Goal: Task Accomplishment & Management: Use online tool/utility

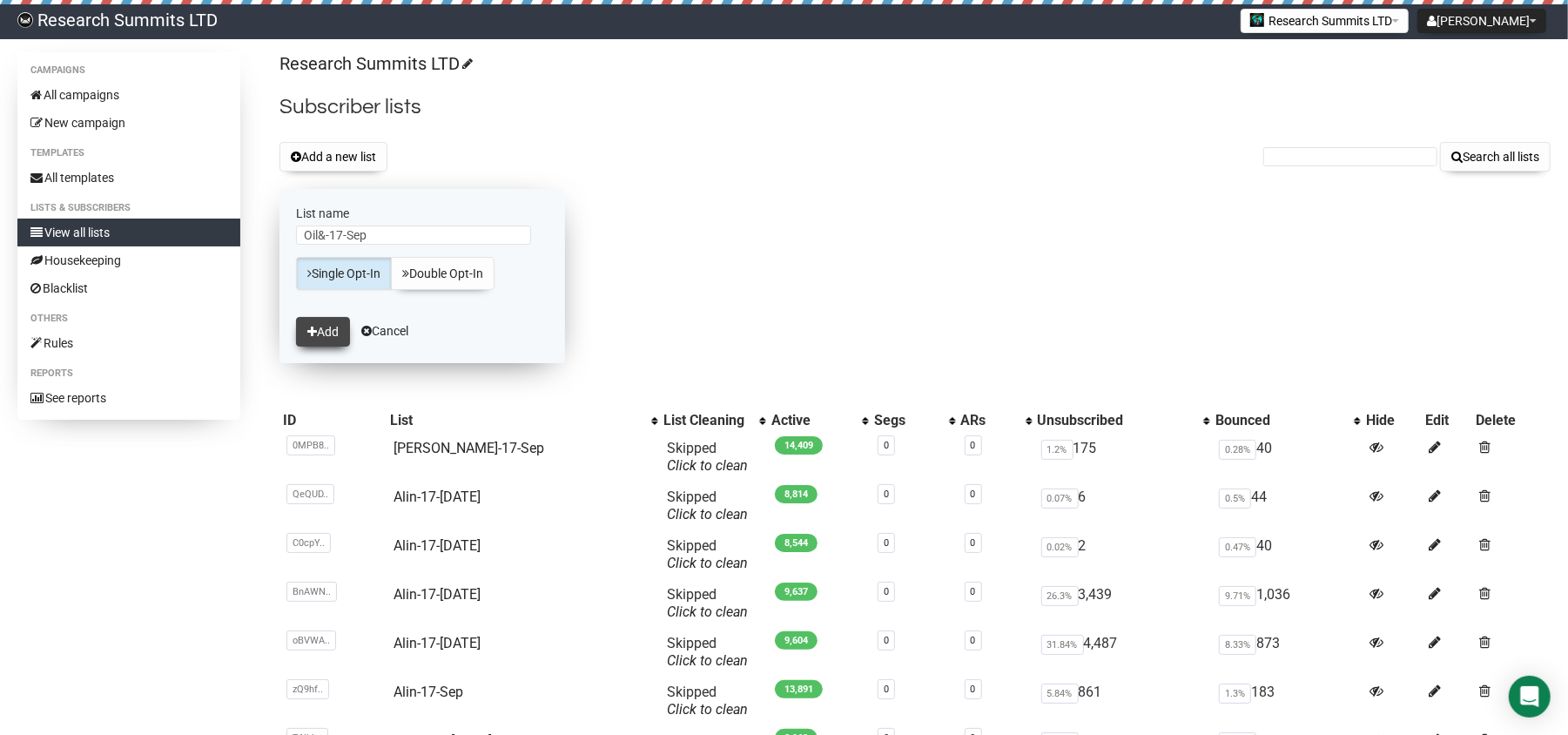
type input "Oil&-17-Sep"
click at [315, 335] on icon "submit" at bounding box center [312, 332] width 10 height 12
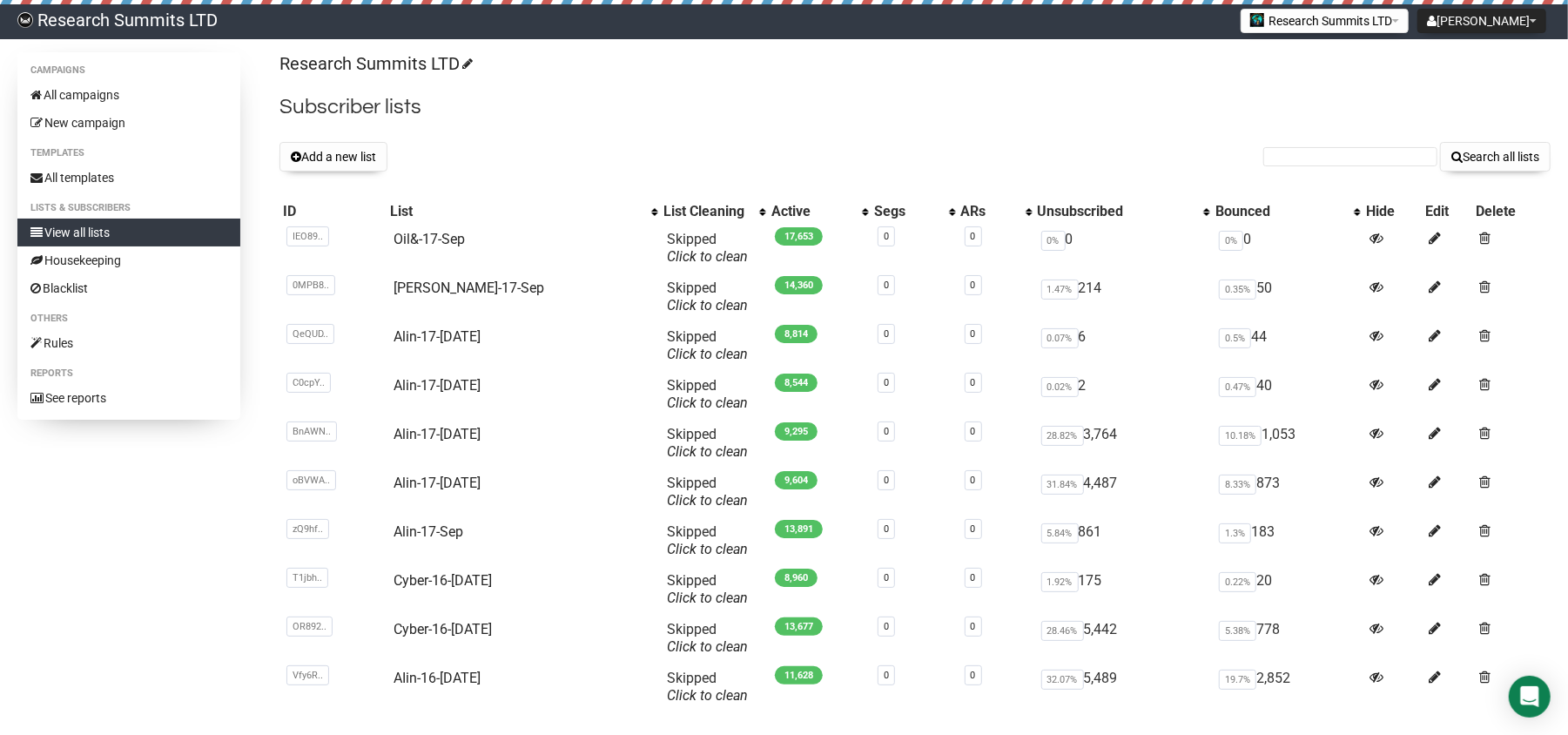
click at [161, 9] on link "Research Summits LTD" at bounding box center [117, 21] width 235 height 35
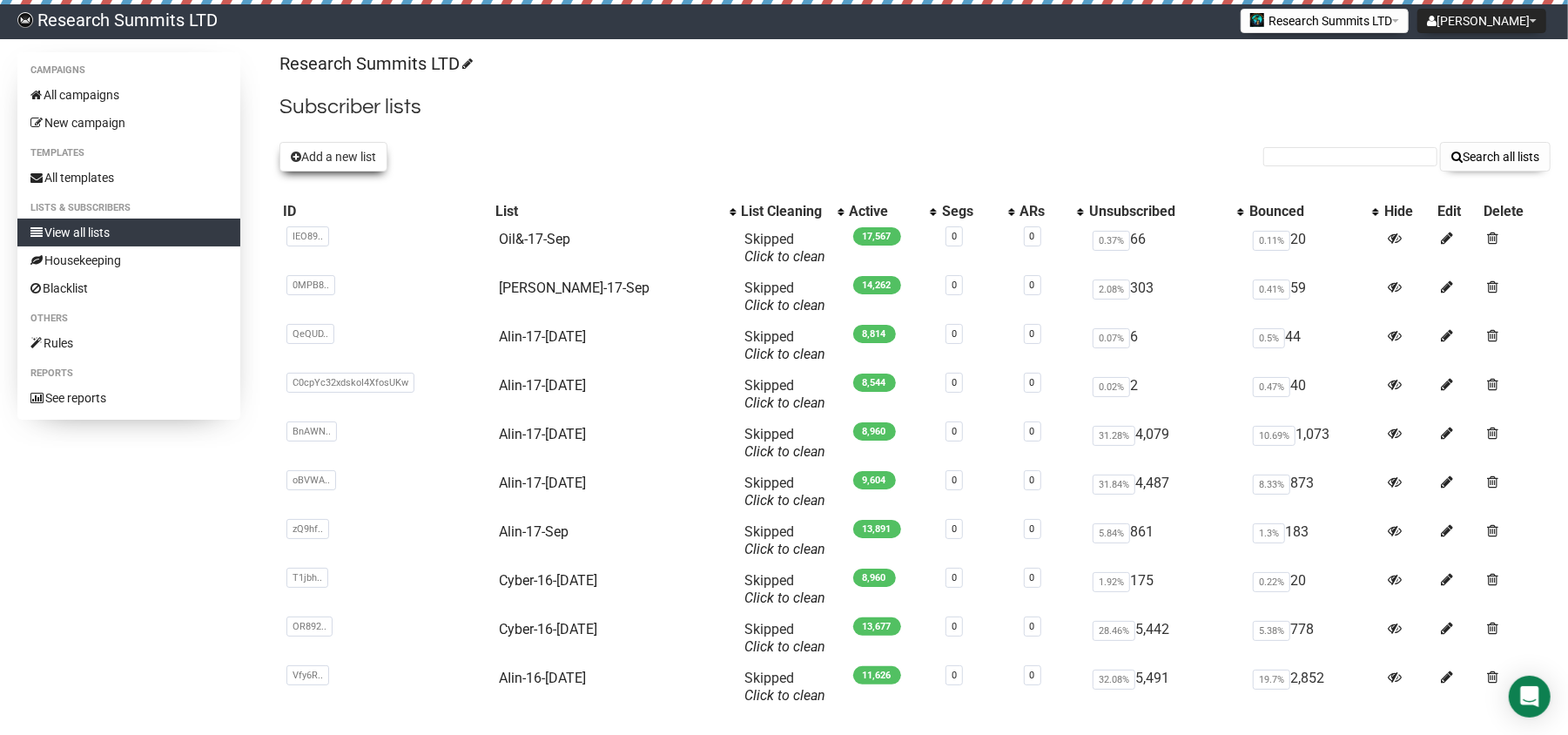
click at [334, 151] on button "Add a new list" at bounding box center [333, 156] width 108 height 29
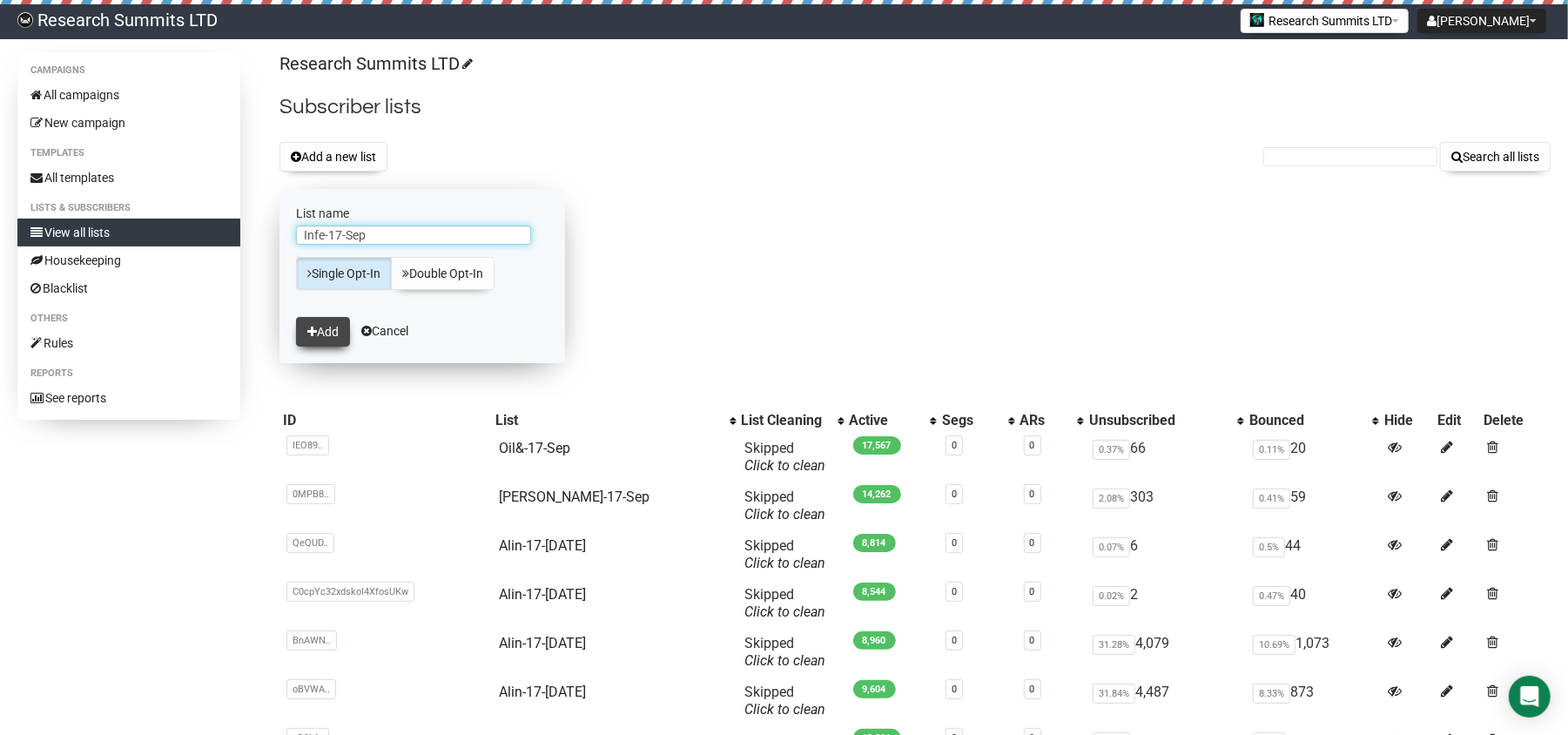
type input "Infe-17-Sep"
click at [345, 321] on button "Add" at bounding box center [323, 332] width 54 height 29
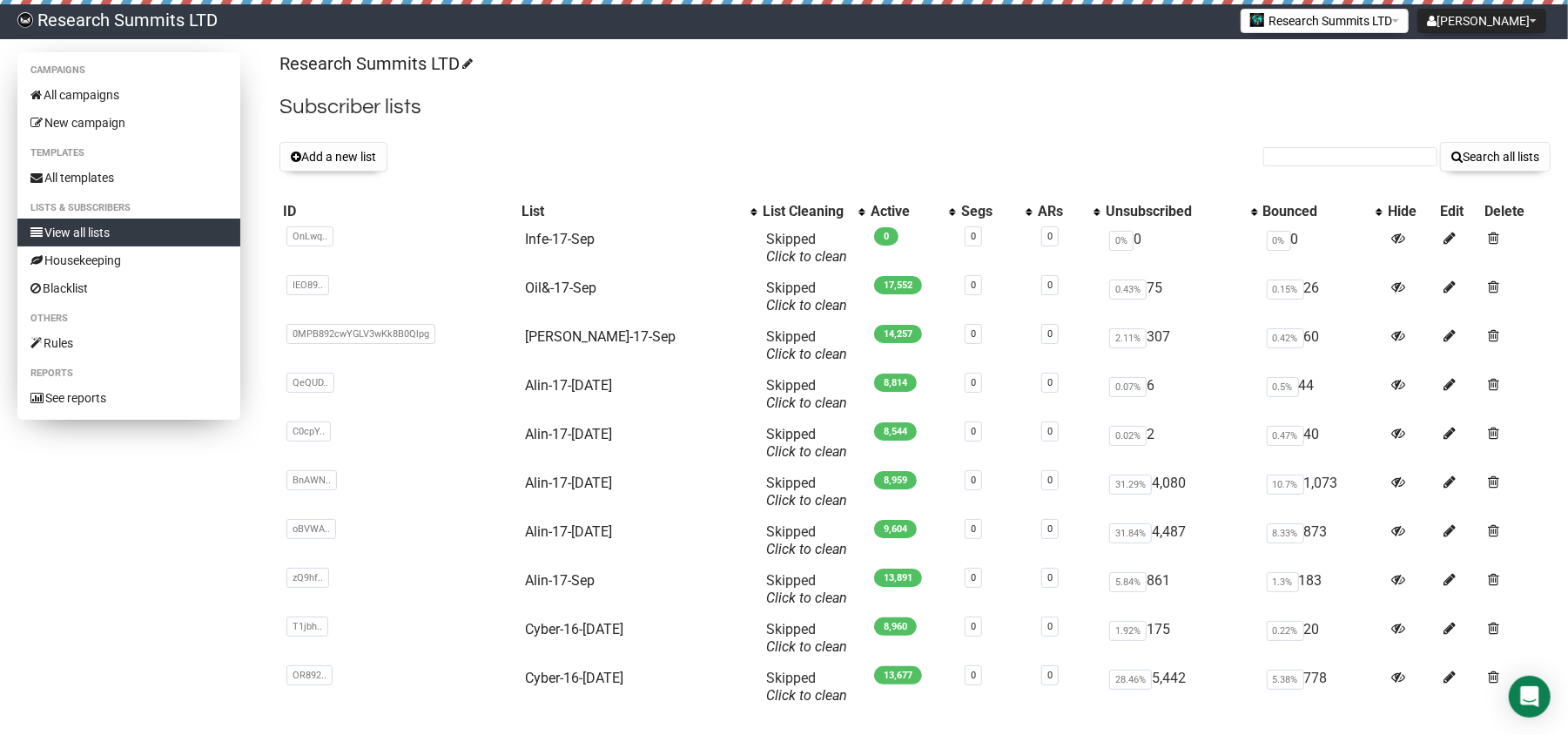
click at [120, 226] on link "View all lists" at bounding box center [129, 232] width 222 height 27
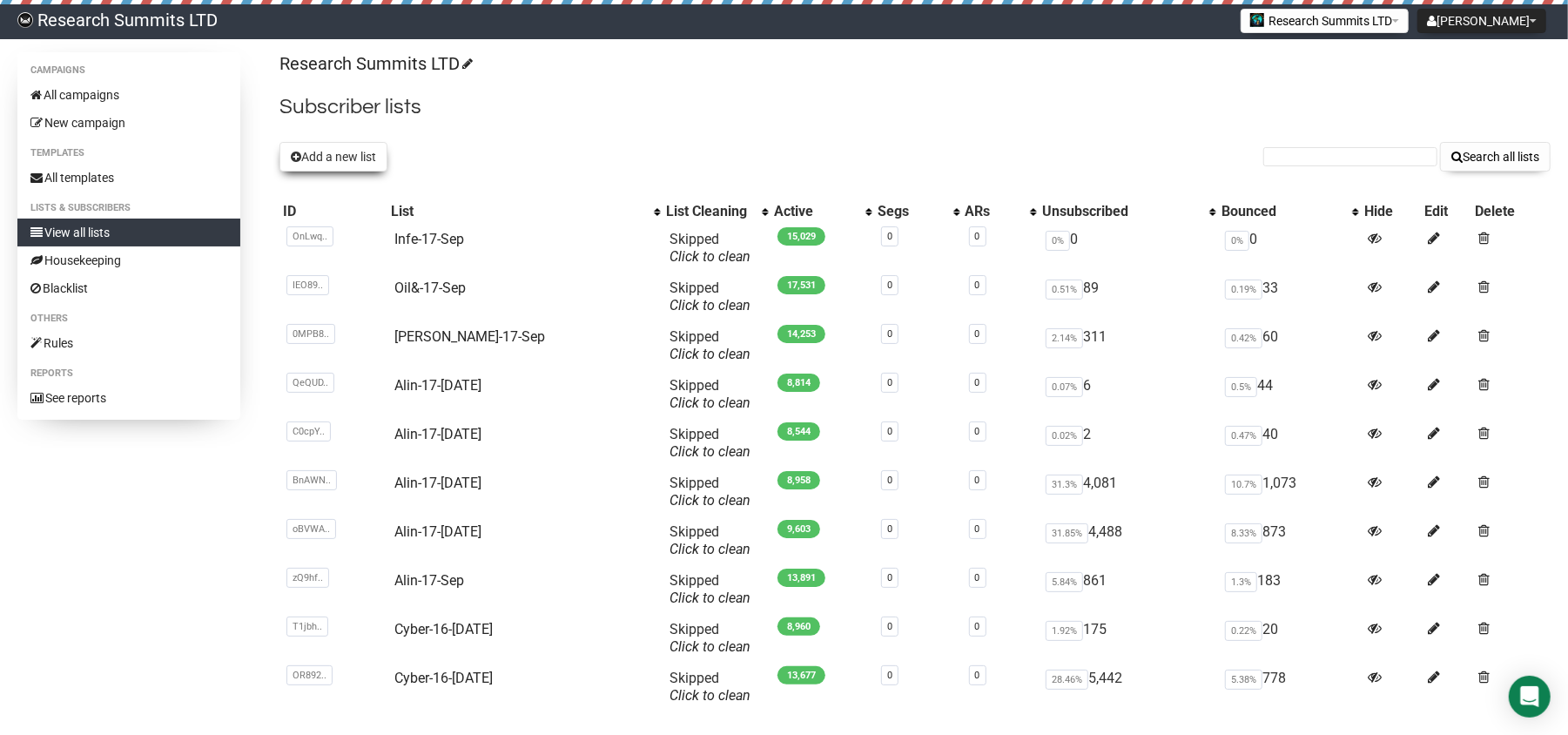
click at [332, 154] on button "Add a new list" at bounding box center [333, 156] width 108 height 29
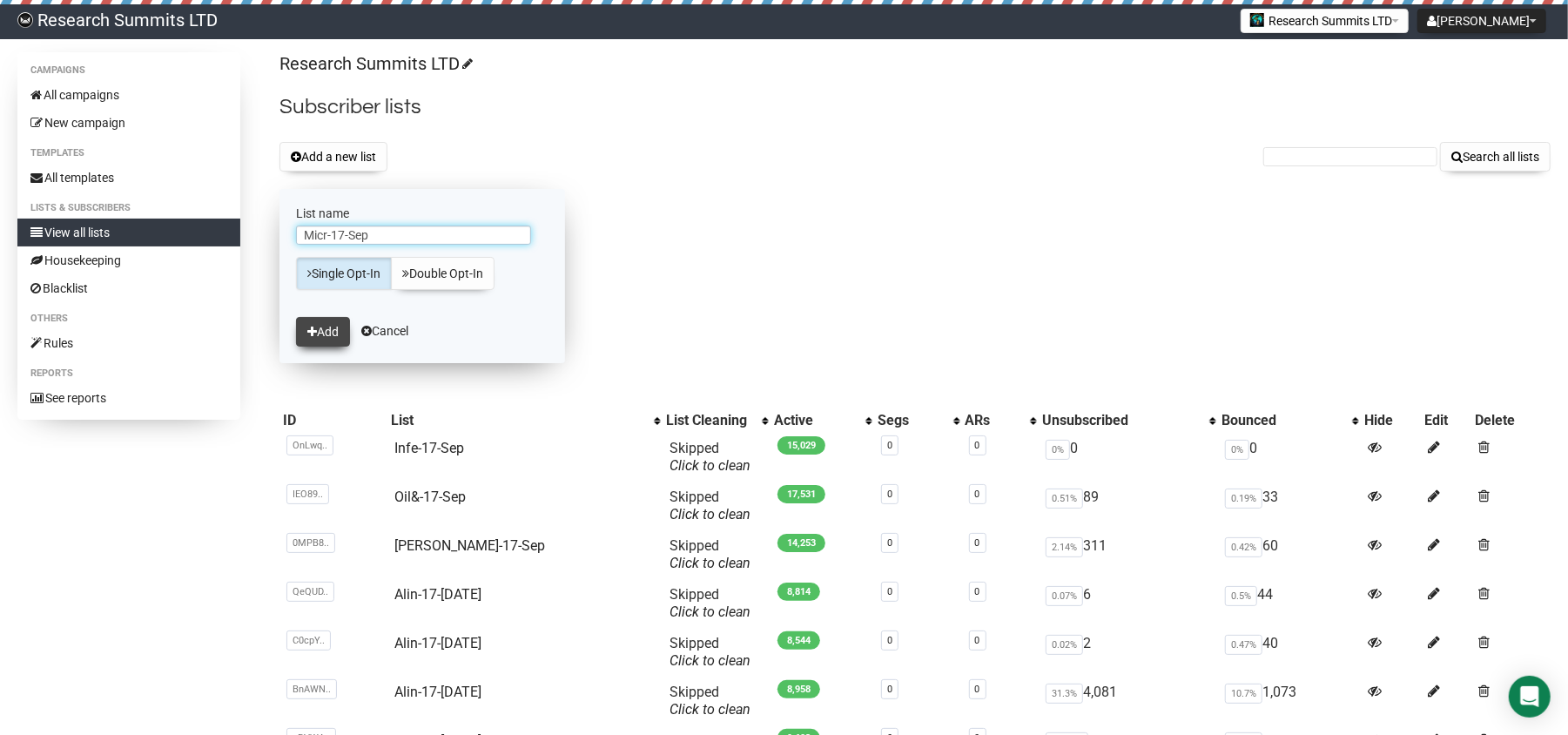
type input "Micr-17-Sep"
click at [329, 329] on button "Add" at bounding box center [323, 332] width 54 height 29
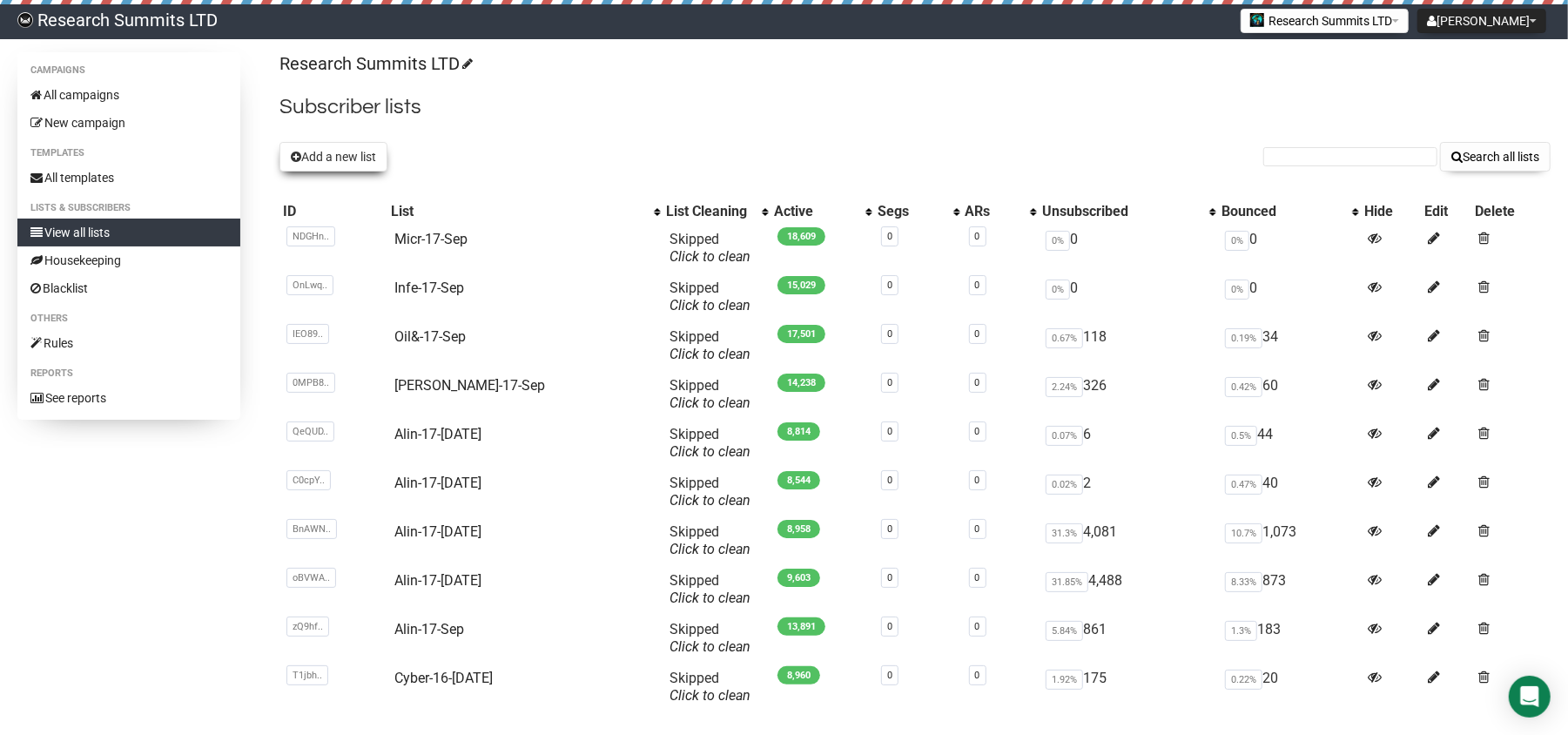
click at [317, 158] on button "Add a new list" at bounding box center [333, 156] width 108 height 29
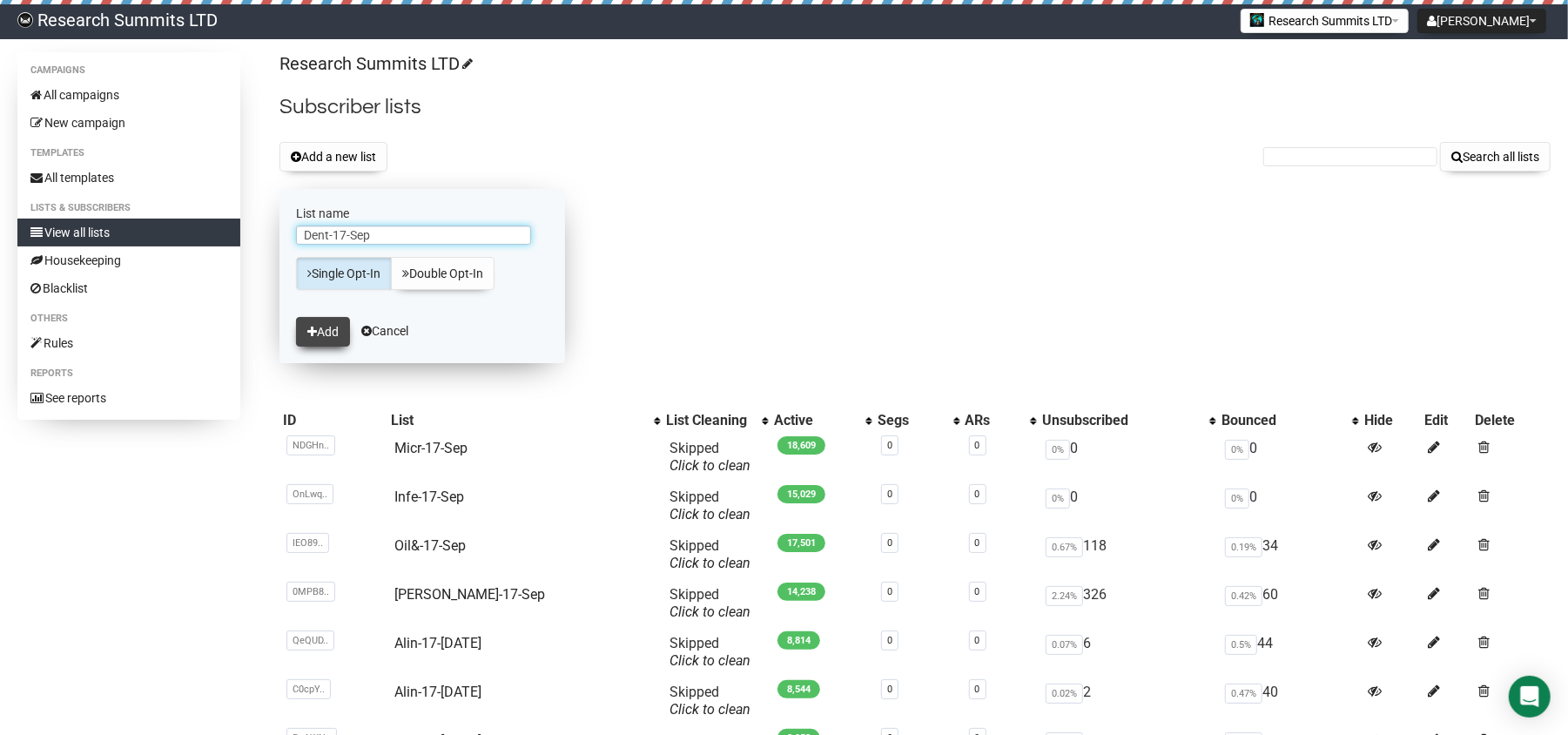
type input "Dent-17-Sep"
click at [339, 335] on button "Add" at bounding box center [323, 332] width 54 height 29
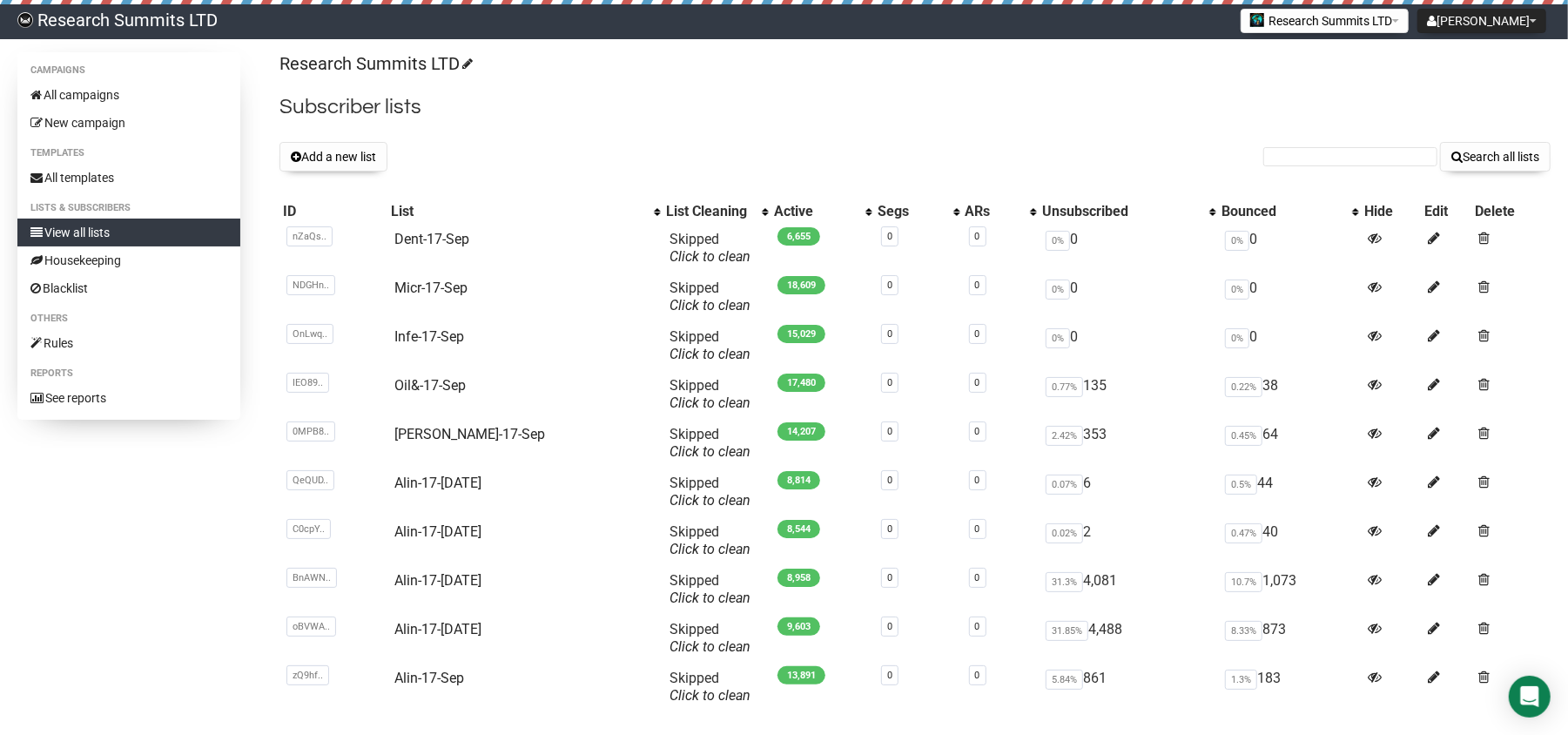
click at [318, 154] on button "Add a new list" at bounding box center [333, 156] width 108 height 29
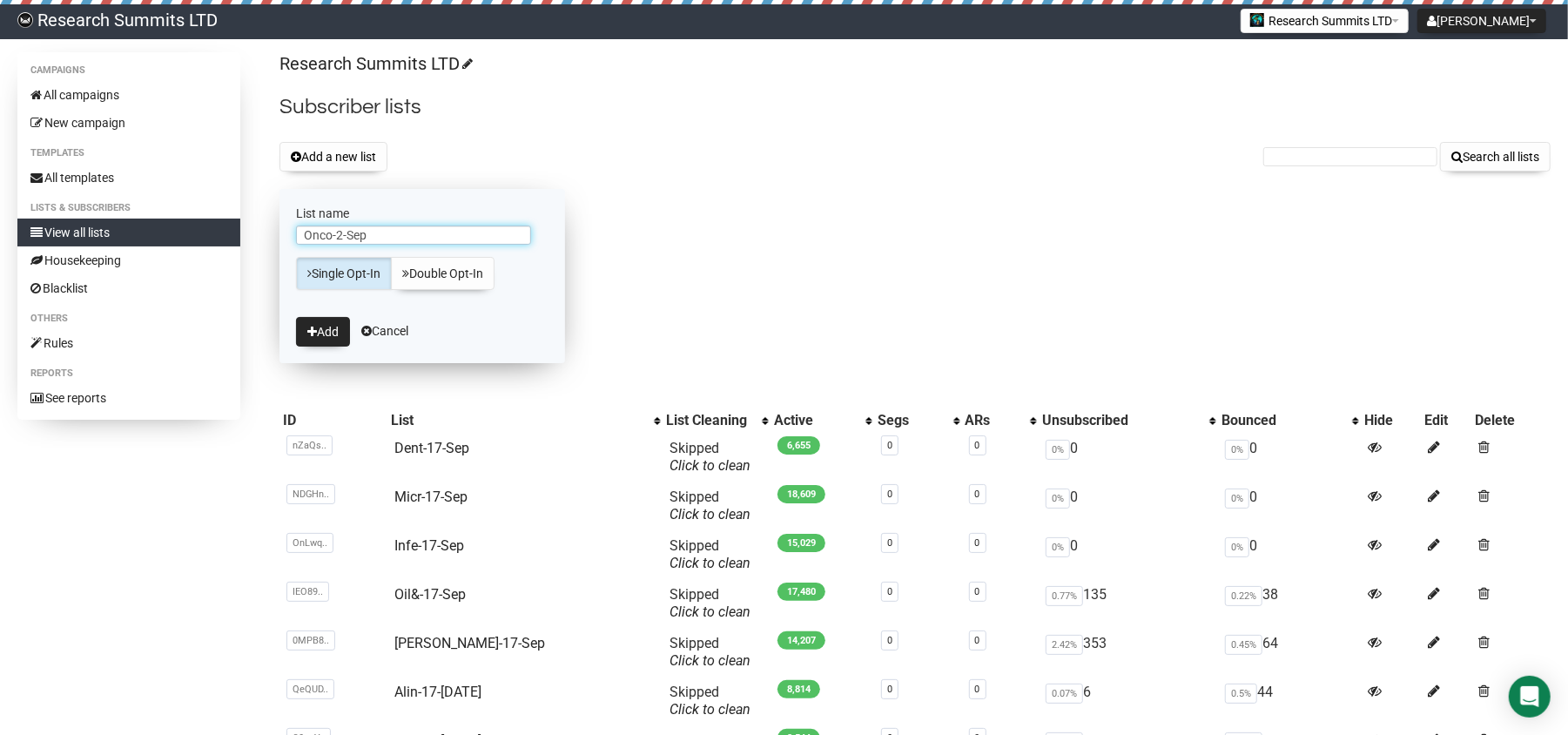
click at [347, 231] on input "Onco-2-Sep" at bounding box center [413, 235] width 235 height 20
click at [346, 231] on input "Onco-2-Sep" at bounding box center [413, 235] width 235 height 20
type input "Onco-17-Sep"
click at [328, 324] on button "Add" at bounding box center [323, 332] width 54 height 29
